Goal: Navigation & Orientation: Find specific page/section

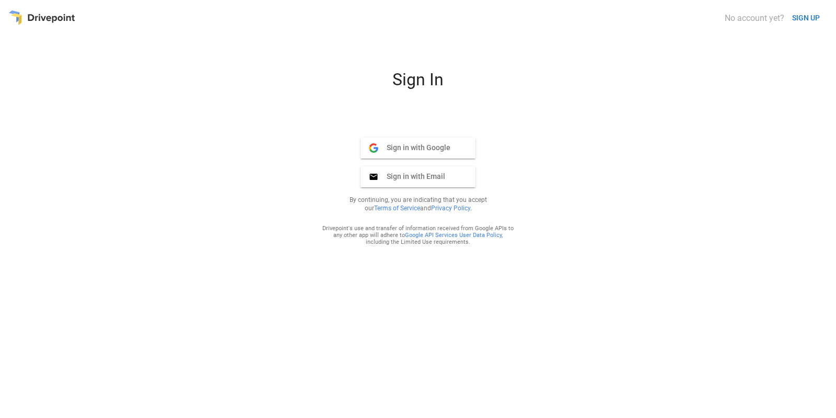
click at [418, 178] on span "Sign in with Email" at bounding box center [411, 175] width 67 height 9
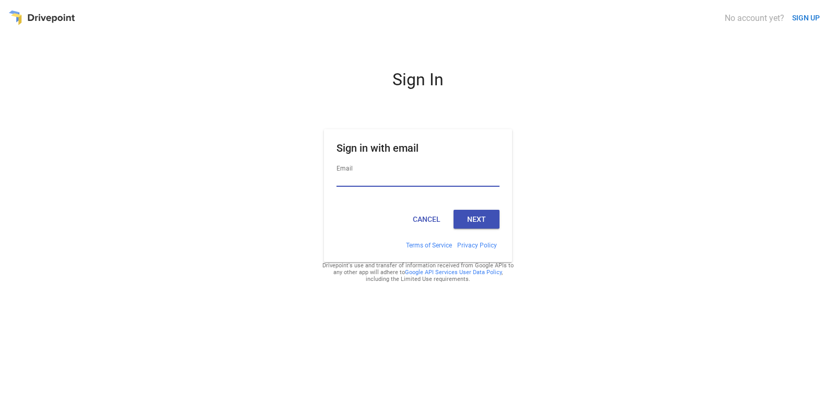
type input "**********"
click at [470, 221] on button "Next" at bounding box center [477, 219] width 46 height 19
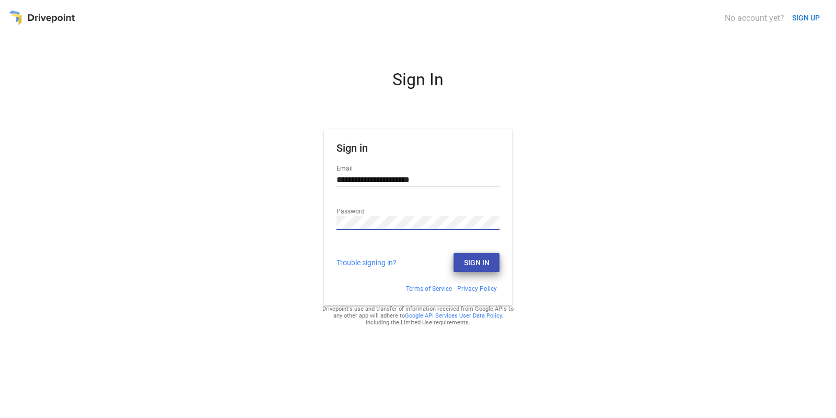
click at [478, 265] on button "Sign In" at bounding box center [477, 262] width 46 height 19
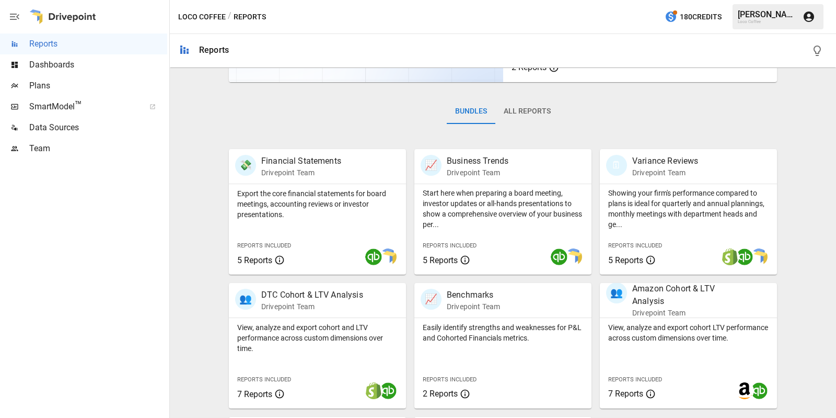
scroll to position [258, 0]
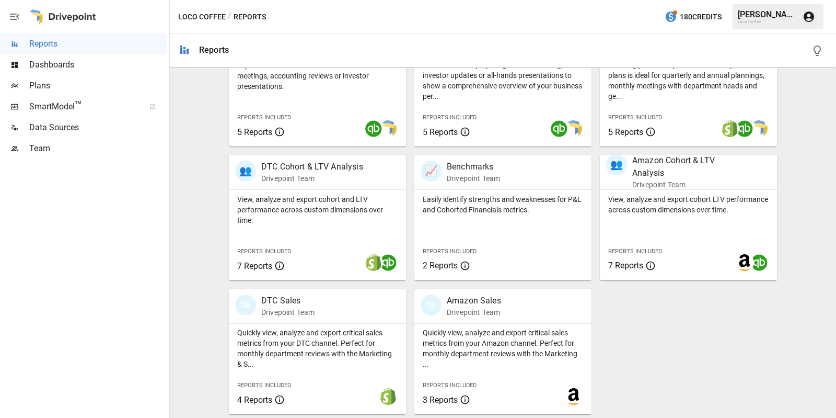
click at [71, 63] on span "Dashboards" at bounding box center [98, 65] width 138 height 13
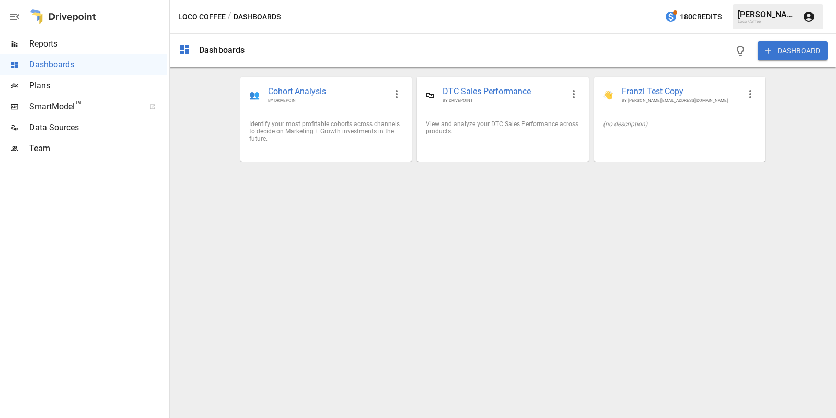
click at [83, 83] on span "Plans" at bounding box center [98, 85] width 138 height 13
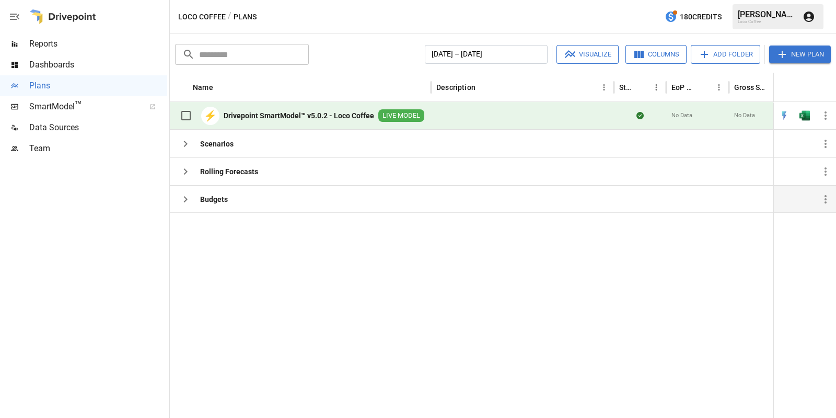
click at [182, 197] on icon "button" at bounding box center [185, 199] width 13 height 13
click at [261, 202] on div "Budgets" at bounding box center [300, 199] width 261 height 28
click at [88, 106] on span "SmartModel ™" at bounding box center [83, 106] width 109 height 13
